Goal: Navigation & Orientation: Find specific page/section

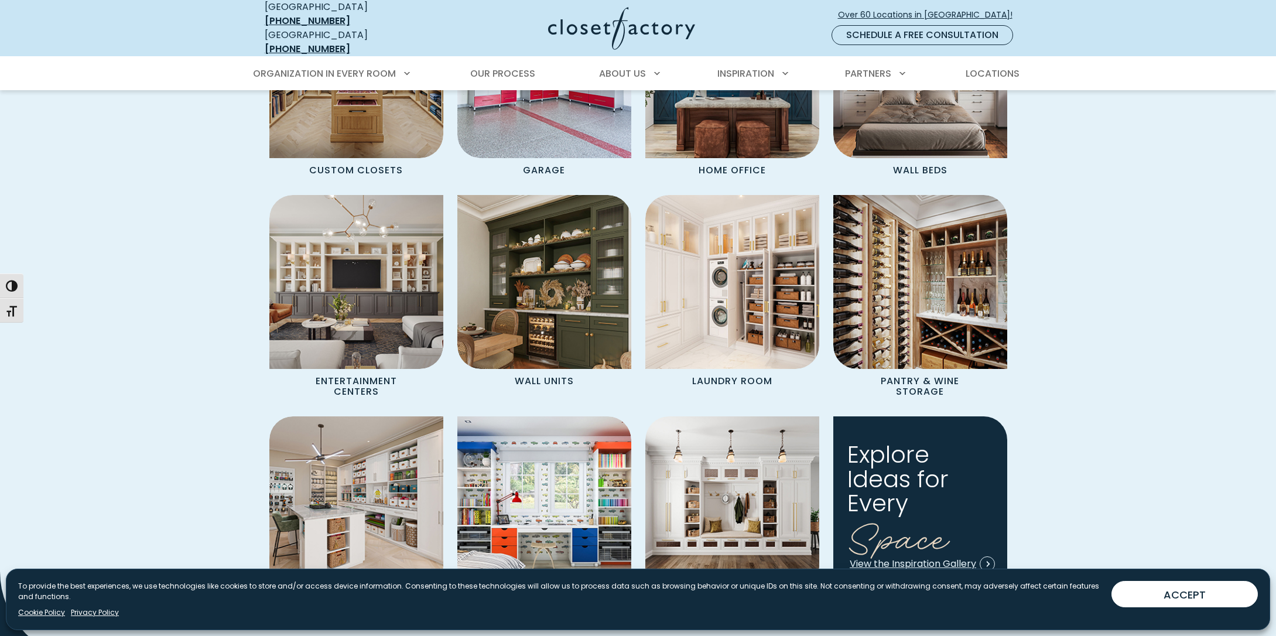
scroll to position [1154, 0]
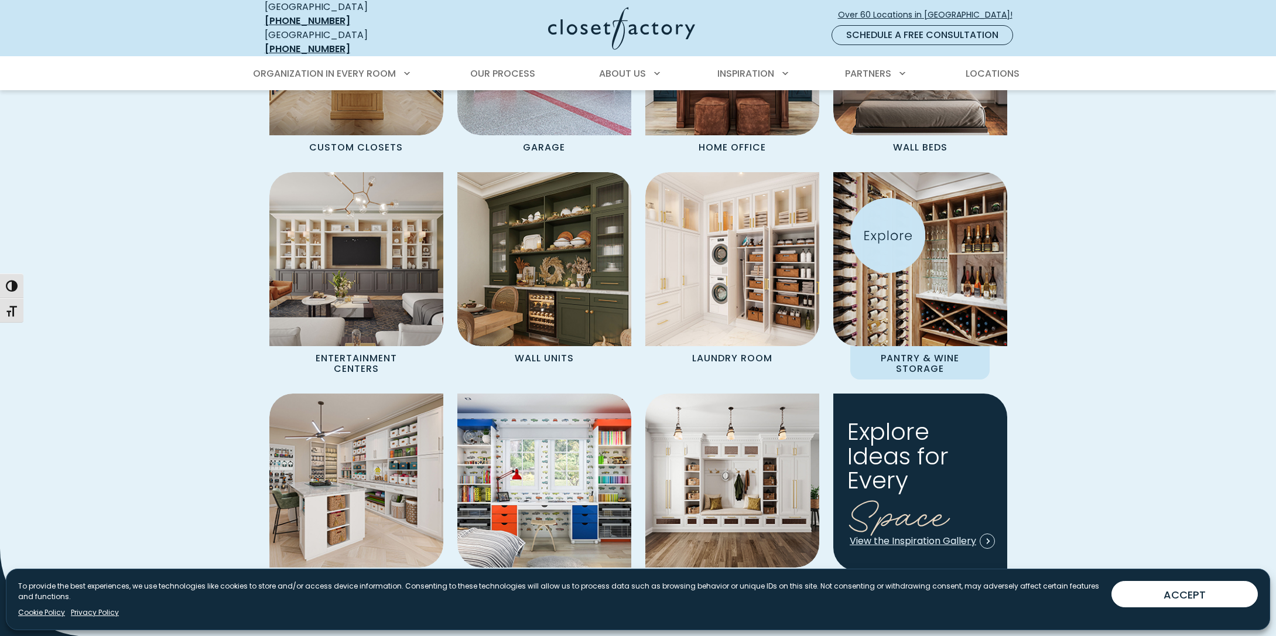
click at [888, 235] on img "Spaces Grid" at bounding box center [921, 259] width 192 height 192
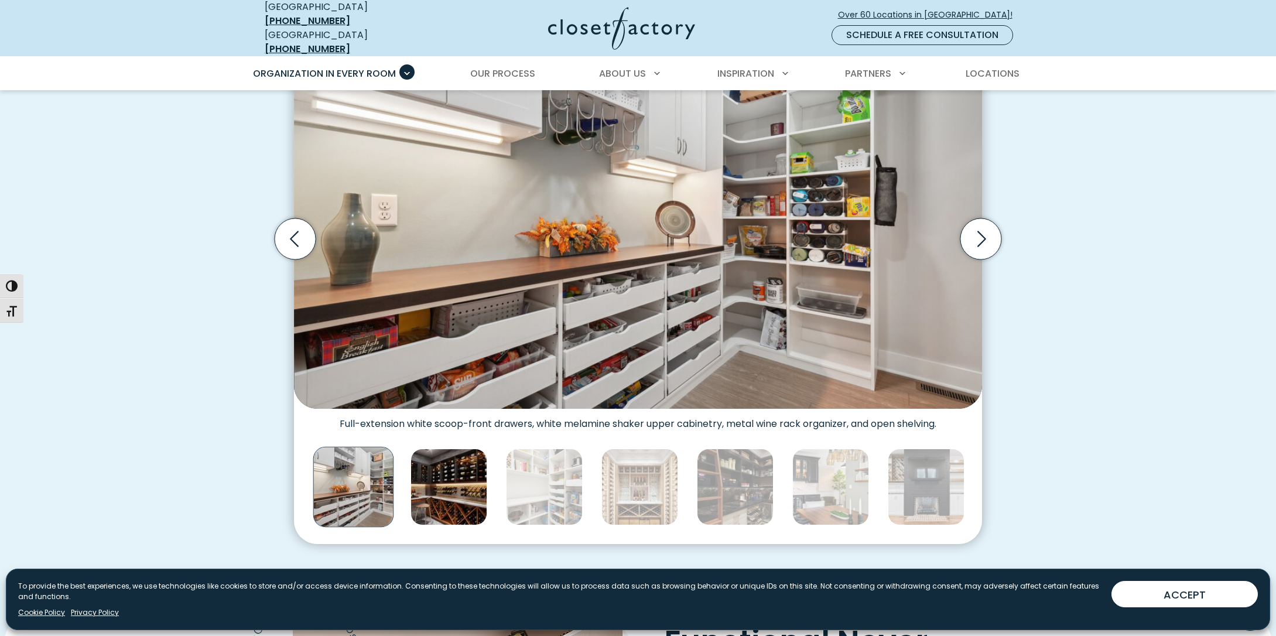
scroll to position [393, 0]
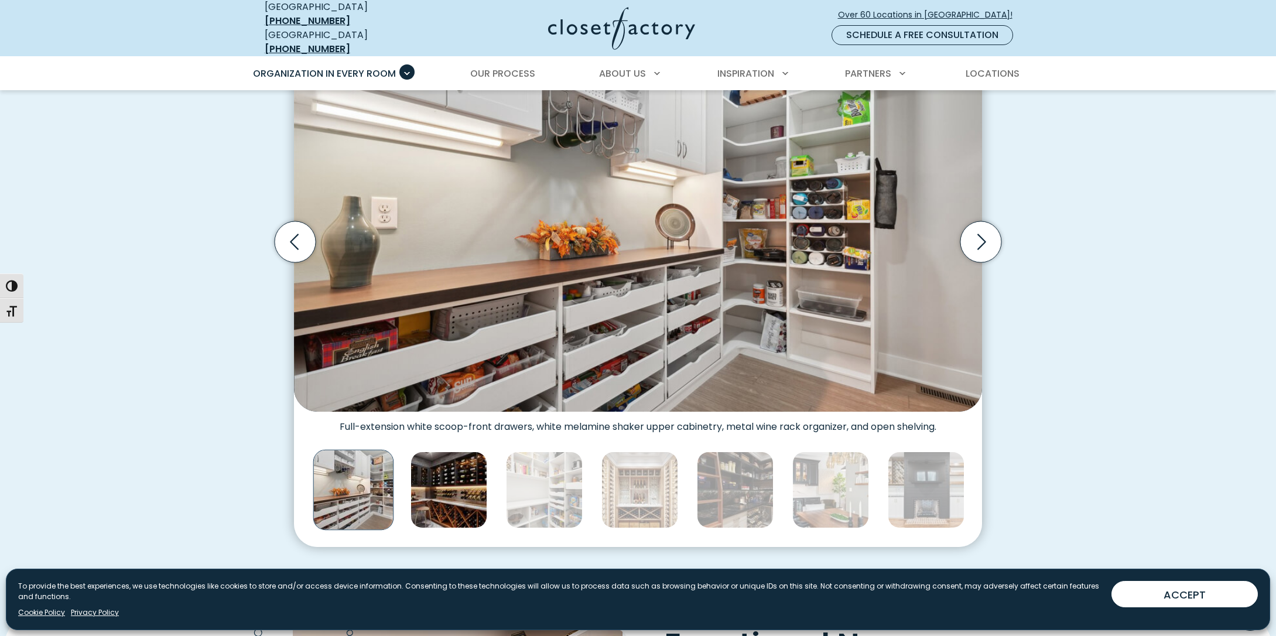
click at [452, 457] on img "Thumbnail Gallery" at bounding box center [449, 490] width 77 height 77
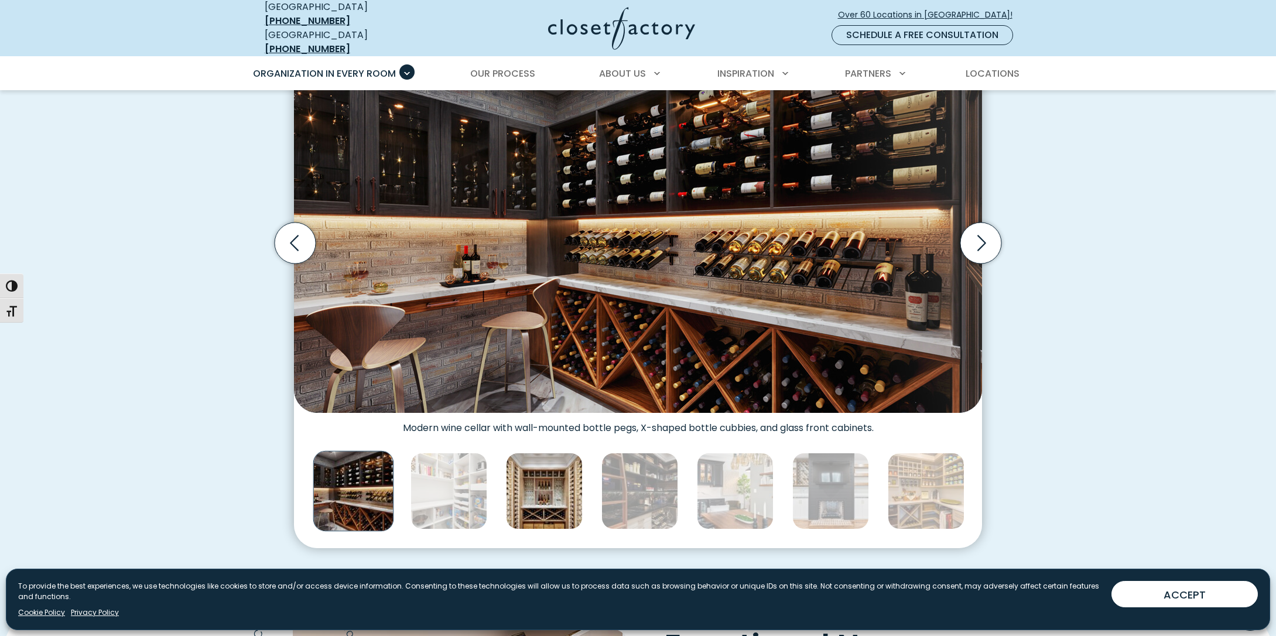
click at [535, 473] on img "Thumbnail Gallery" at bounding box center [544, 491] width 77 height 77
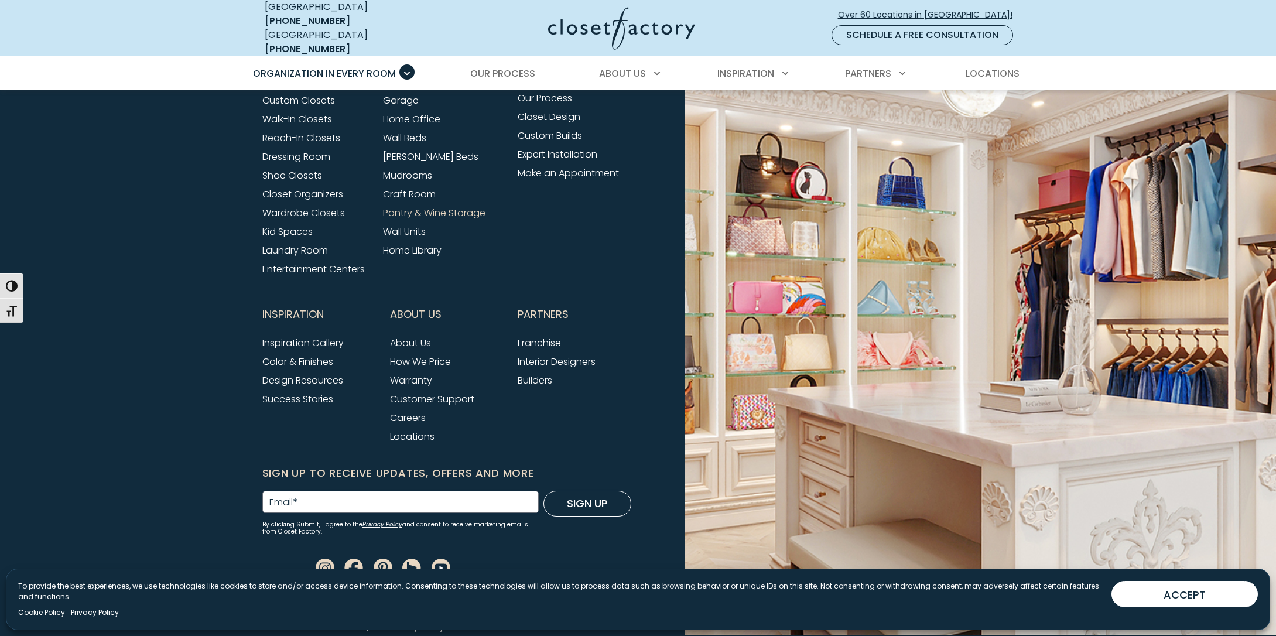
scroll to position [3893, 0]
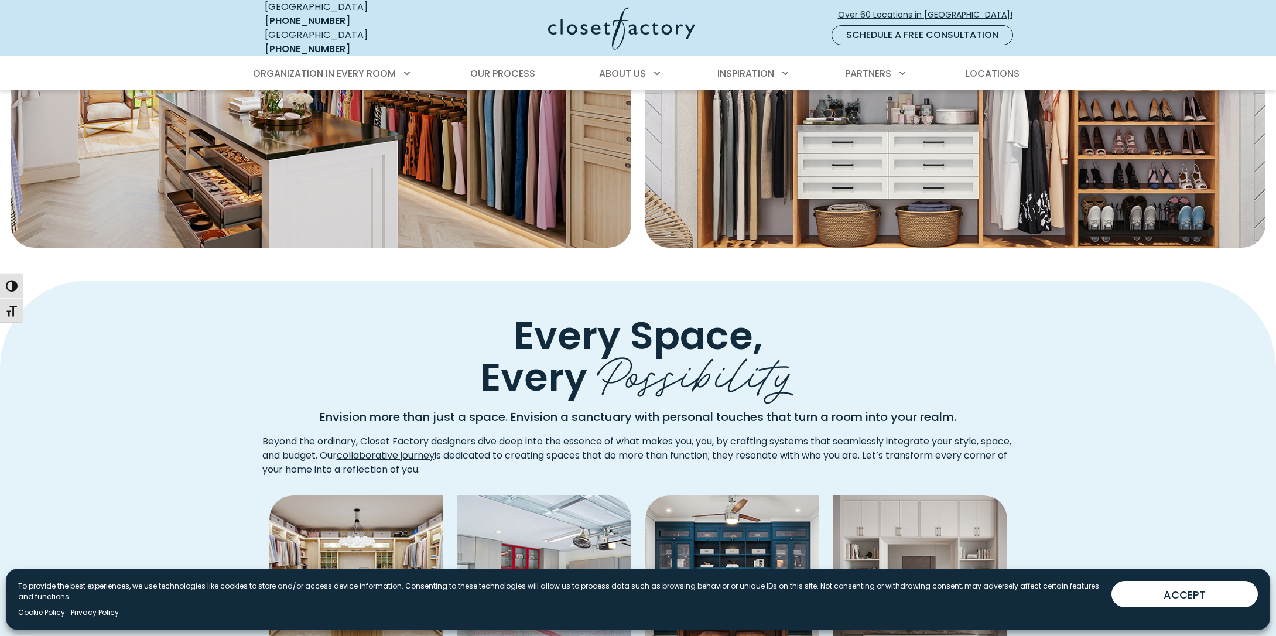
scroll to position [633, 0]
